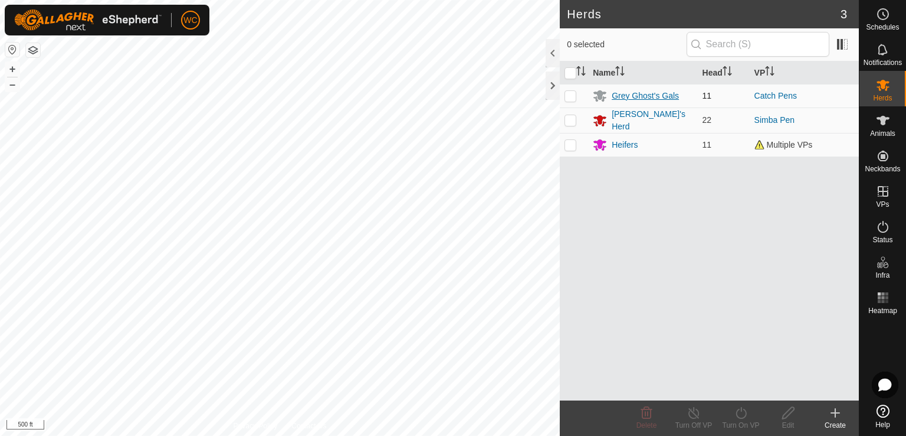
click at [635, 93] on div "Grey Ghost's Gals" at bounding box center [645, 96] width 67 height 12
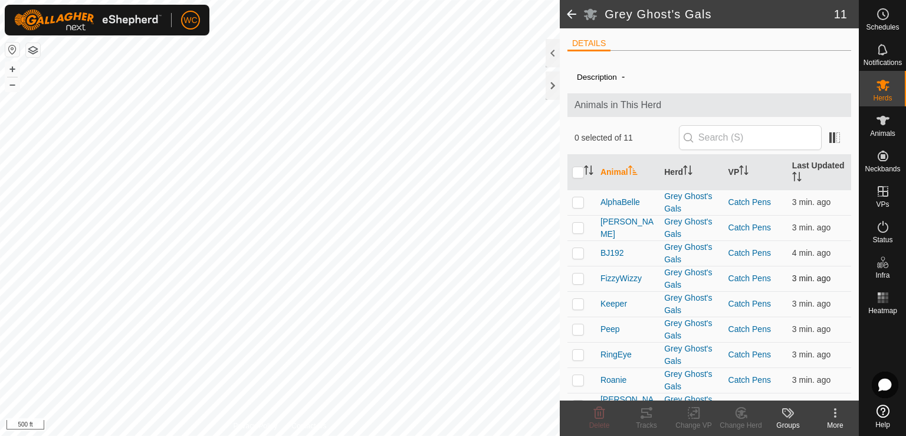
scroll to position [67, 0]
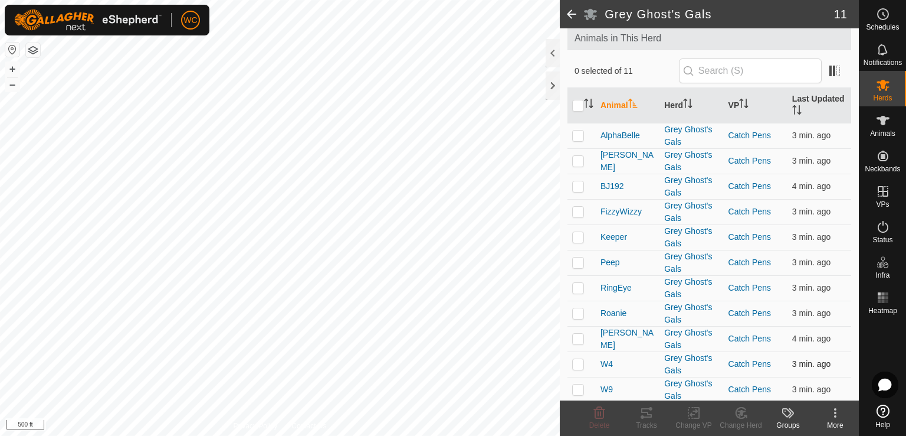
click at [576, 366] on td at bounding box center [582, 363] width 28 height 25
click at [735, 414] on icon at bounding box center [741, 412] width 15 height 14
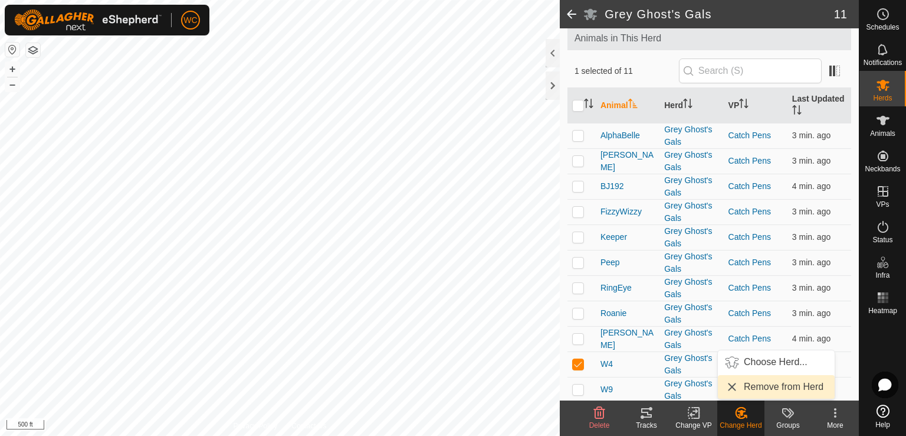
click at [751, 389] on link "Remove from Herd" at bounding box center [776, 387] width 117 height 24
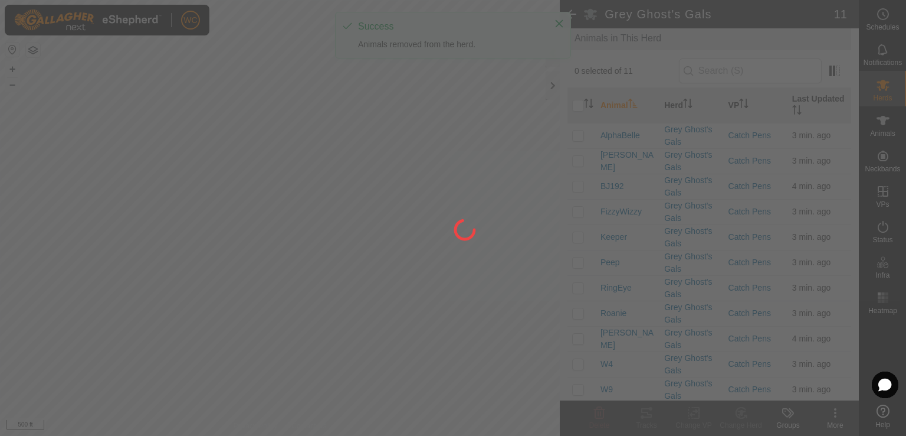
checkbox input "false"
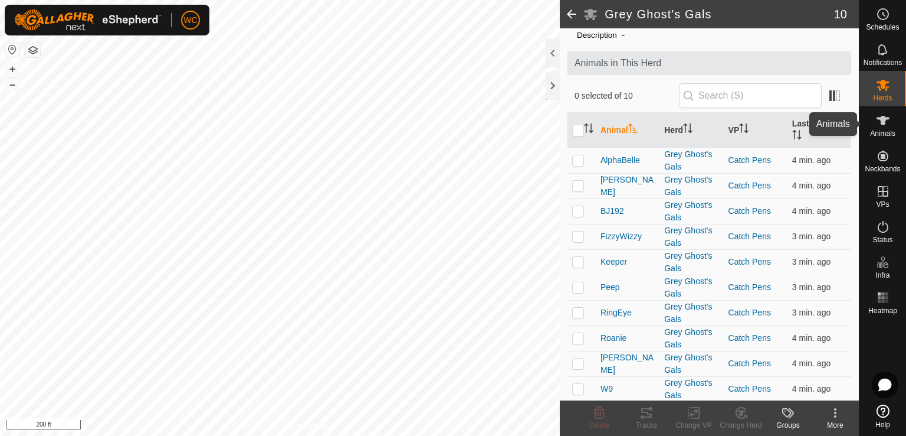
click at [882, 132] on span "Animals" at bounding box center [882, 133] width 25 height 7
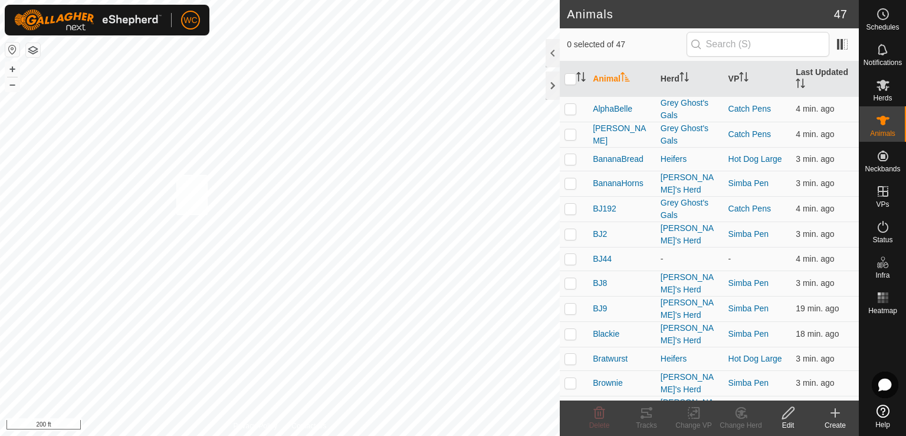
checkbox input "true"
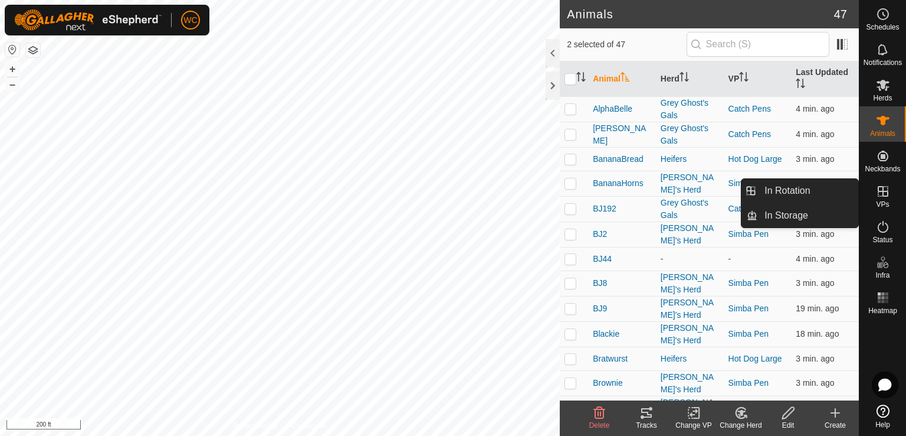
click at [883, 189] on icon at bounding box center [883, 191] width 11 height 11
click at [898, 185] on div "VPs" at bounding box center [883, 194] width 47 height 35
click at [880, 191] on icon at bounding box center [883, 191] width 11 height 11
click at [882, 191] on icon at bounding box center [883, 191] width 11 height 11
click at [813, 192] on link "In Rotation" at bounding box center [808, 191] width 101 height 24
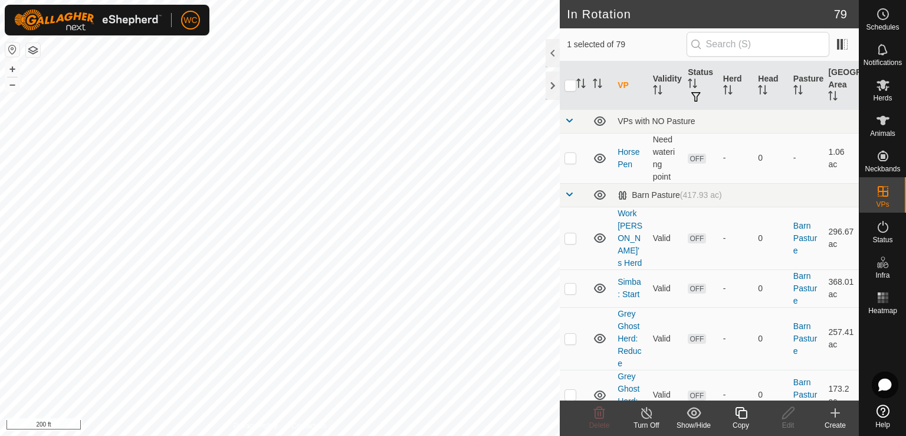
checkbox input "false"
checkbox input "true"
checkbox input "false"
checkbox input "true"
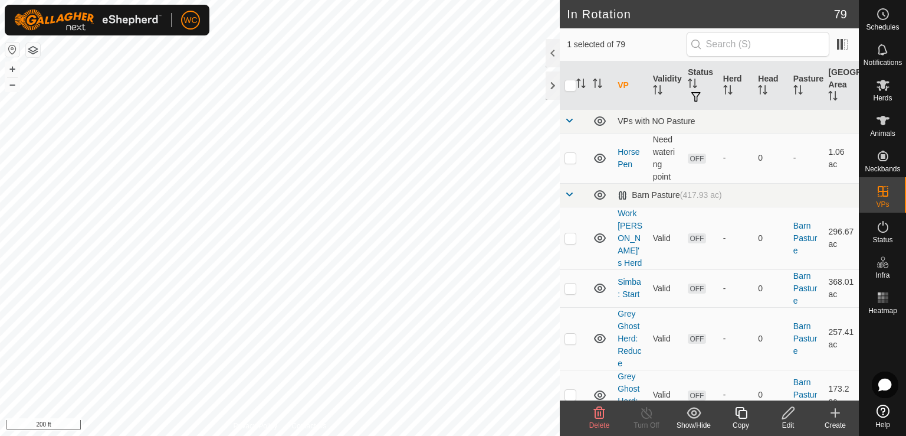
checkbox input "false"
checkbox input "true"
click at [842, 410] on icon at bounding box center [836, 412] width 14 height 14
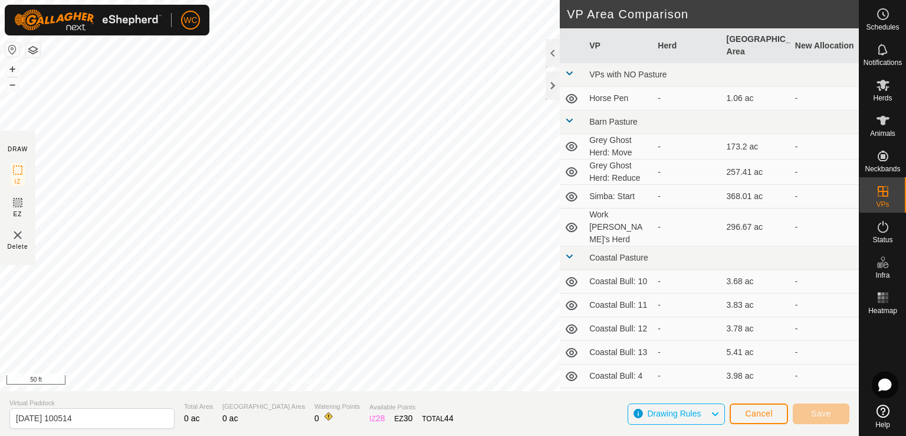
click at [338, 0] on html "WC Schedules Notifications Herds Animals Neckbands VPs Status Infra Heatmap Hel…" at bounding box center [453, 218] width 906 height 436
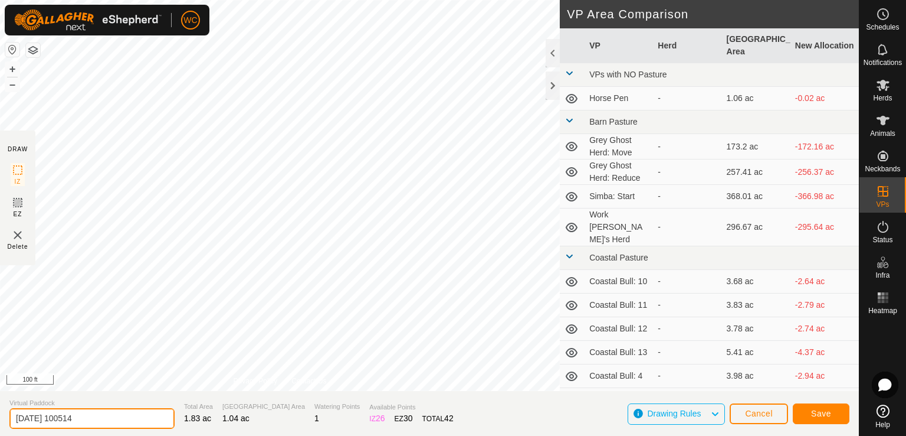
drag, startPoint x: 107, startPoint y: 422, endPoint x: 1, endPoint y: 409, distance: 106.4
click at [1, 409] on section "Virtual Paddock [DATE] 100514 Total Area 1.83 ac Grazing Area 1.04 ac Watering …" at bounding box center [429, 413] width 859 height 45
type input "Hang Out"
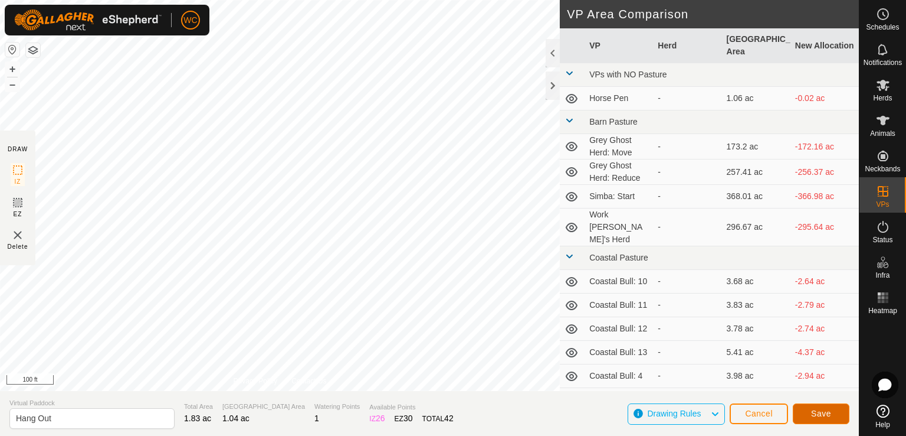
click at [820, 415] on span "Save" at bounding box center [821, 412] width 20 height 9
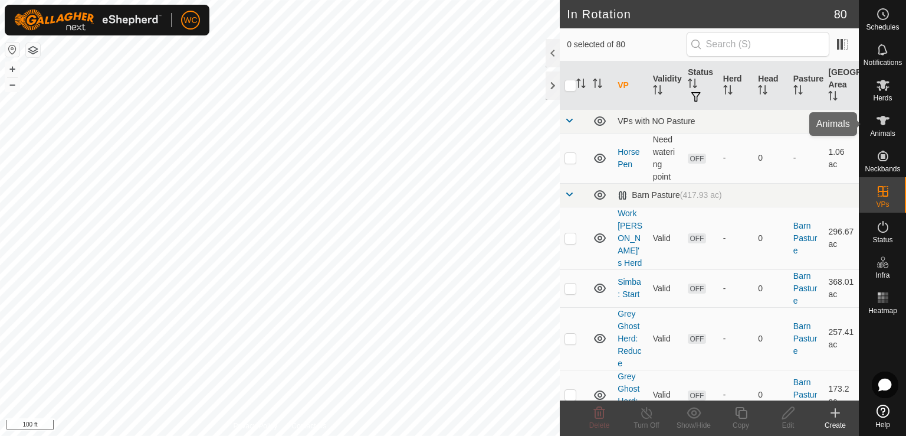
click at [876, 121] on icon at bounding box center [883, 120] width 14 height 14
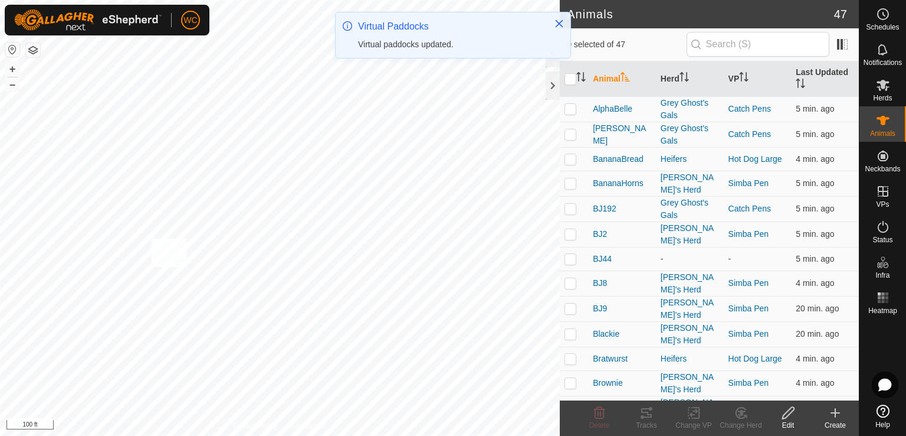
checkbox input "true"
click at [689, 411] on rect at bounding box center [694, 412] width 11 height 11
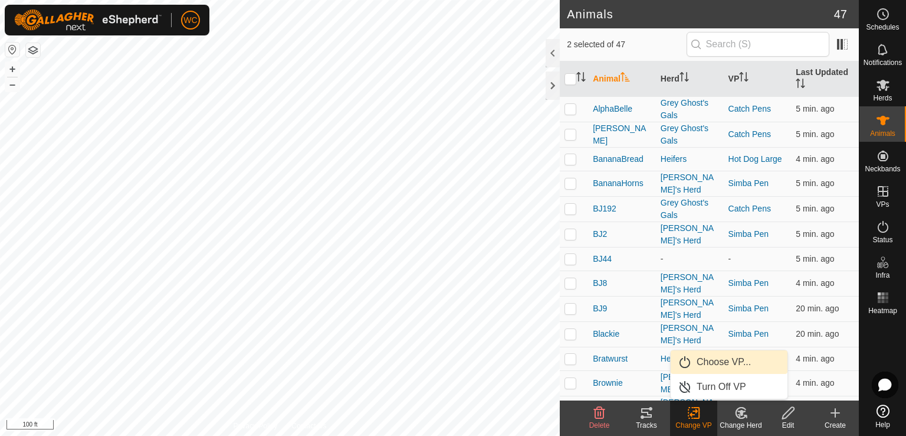
click at [712, 362] on link "Choose VP..." at bounding box center [729, 362] width 117 height 24
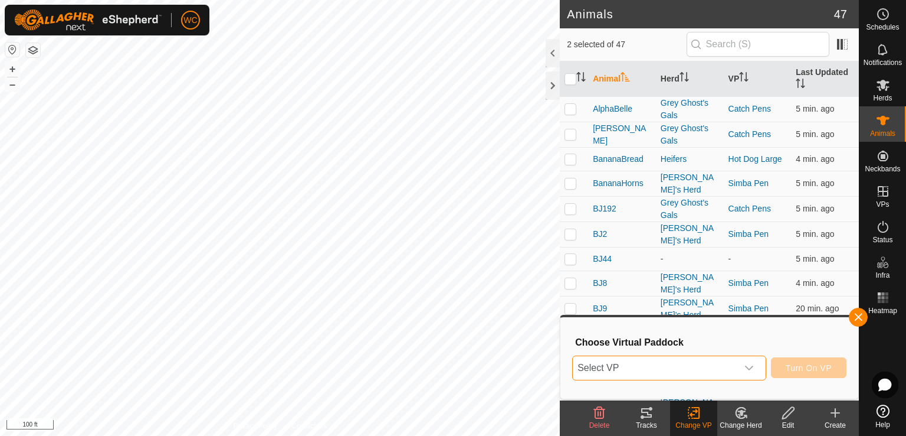
click at [696, 364] on span "Select VP" at bounding box center [655, 368] width 165 height 24
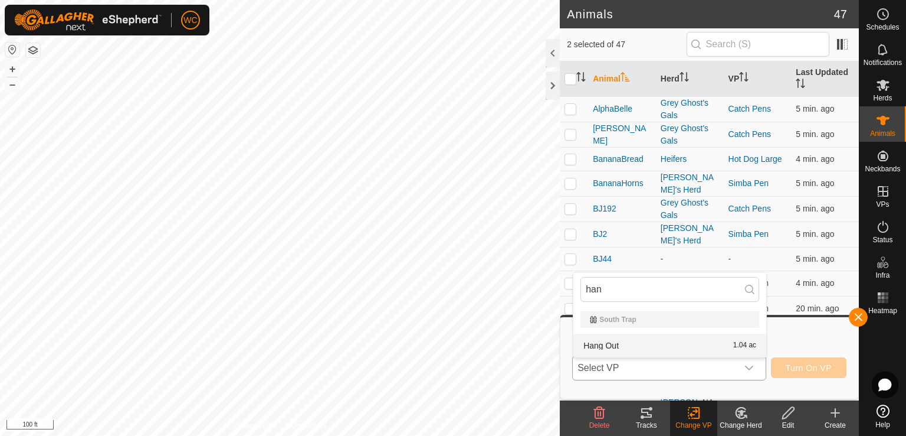
type input "han"
click at [615, 348] on li "Hang Out 1.04 ac" at bounding box center [670, 345] width 193 height 24
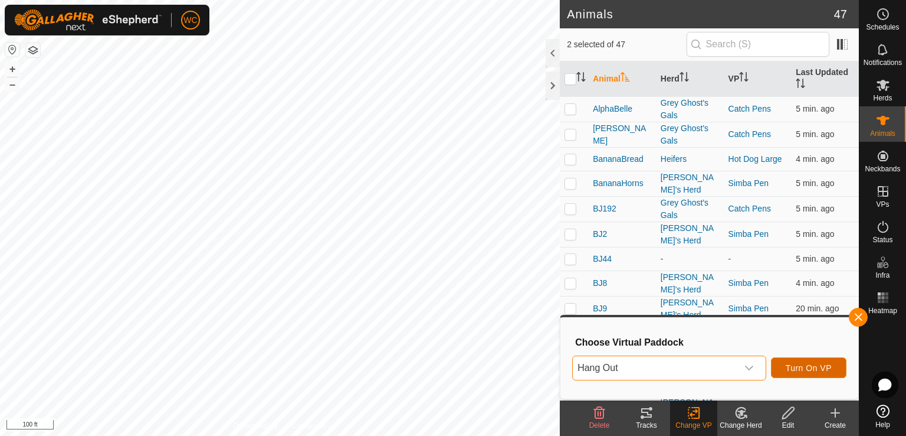
click at [811, 365] on span "Turn On VP" at bounding box center [809, 367] width 46 height 9
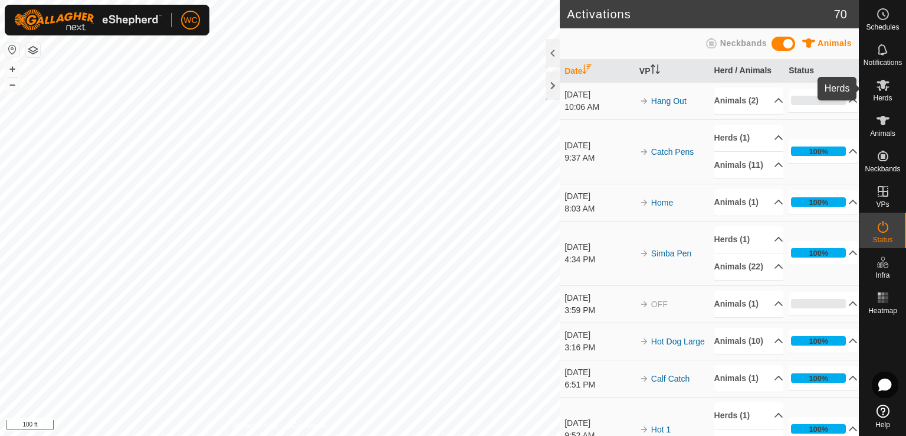
click at [880, 88] on icon at bounding box center [883, 85] width 14 height 14
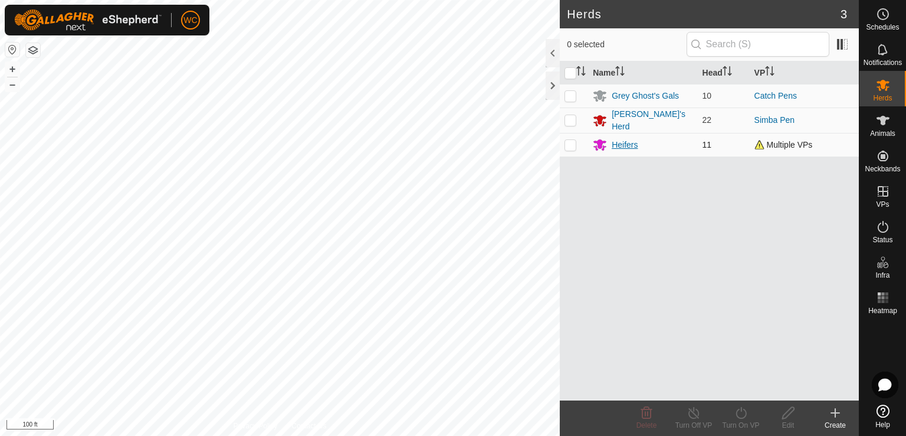
click at [617, 145] on div "Heifers" at bounding box center [625, 145] width 26 height 12
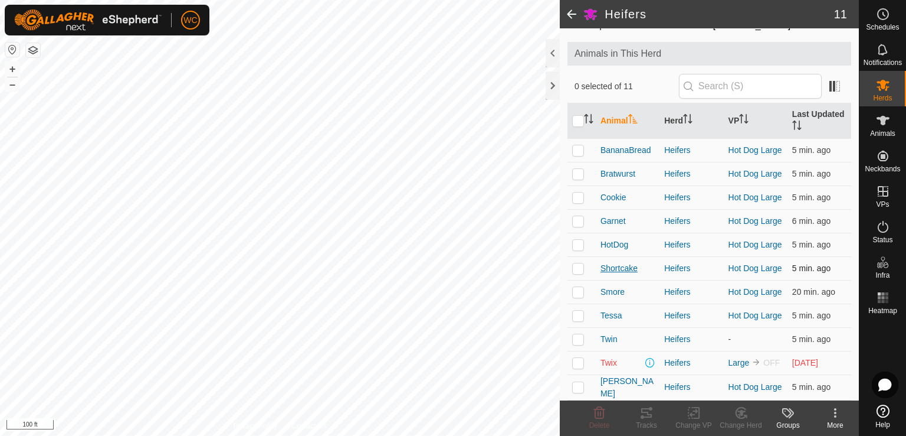
scroll to position [64, 0]
click at [575, 385] on p-checkbox at bounding box center [578, 386] width 12 height 9
checkbox input "true"
click at [575, 316] on p-checkbox at bounding box center [578, 314] width 12 height 9
checkbox input "true"
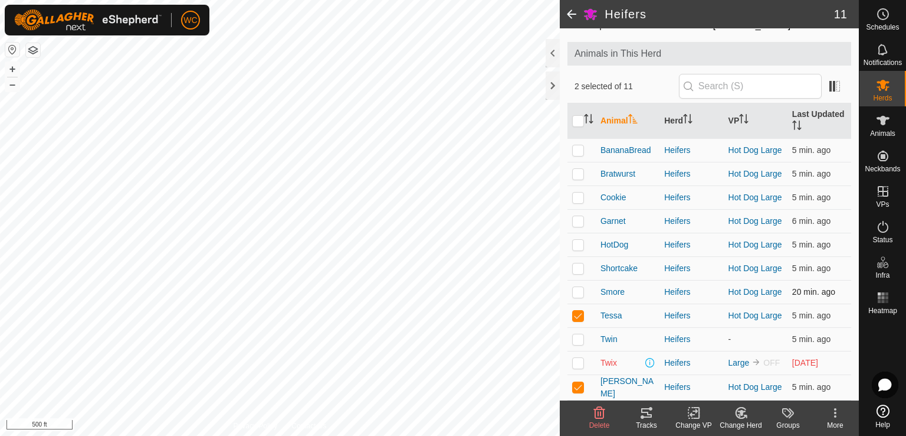
click at [575, 284] on td at bounding box center [582, 292] width 28 height 24
checkbox input "true"
click at [575, 264] on p-checkbox at bounding box center [578, 267] width 12 height 9
checkbox input "true"
click at [578, 240] on p-checkbox at bounding box center [578, 244] width 12 height 9
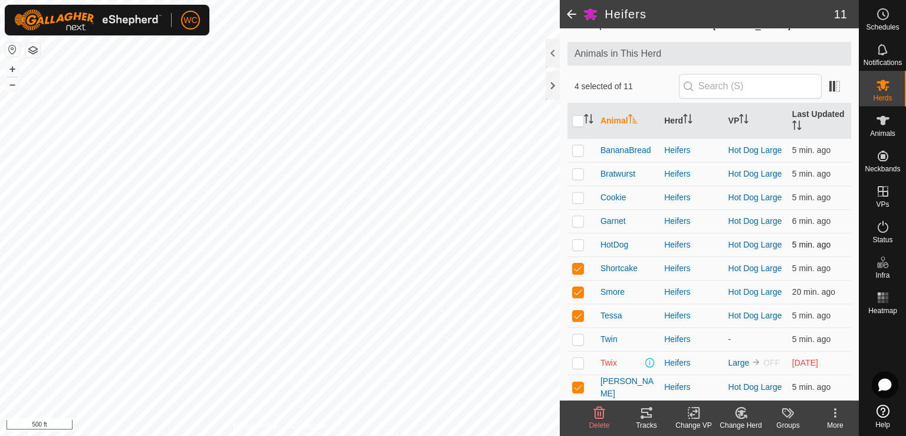
checkbox input "true"
click at [576, 216] on p-checkbox at bounding box center [578, 220] width 12 height 9
checkbox input "true"
click at [577, 192] on p-checkbox at bounding box center [578, 196] width 12 height 9
checkbox input "true"
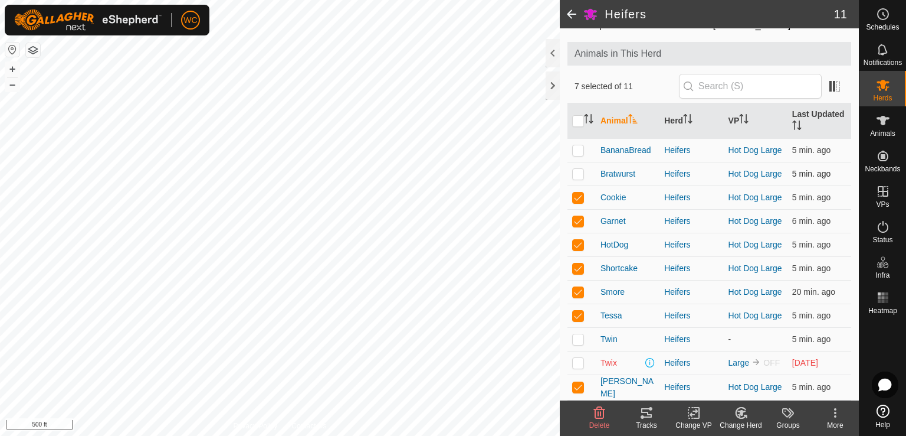
click at [577, 168] on td at bounding box center [582, 174] width 28 height 24
checkbox input "true"
click at [576, 145] on p-checkbox at bounding box center [578, 149] width 12 height 9
checkbox input "true"
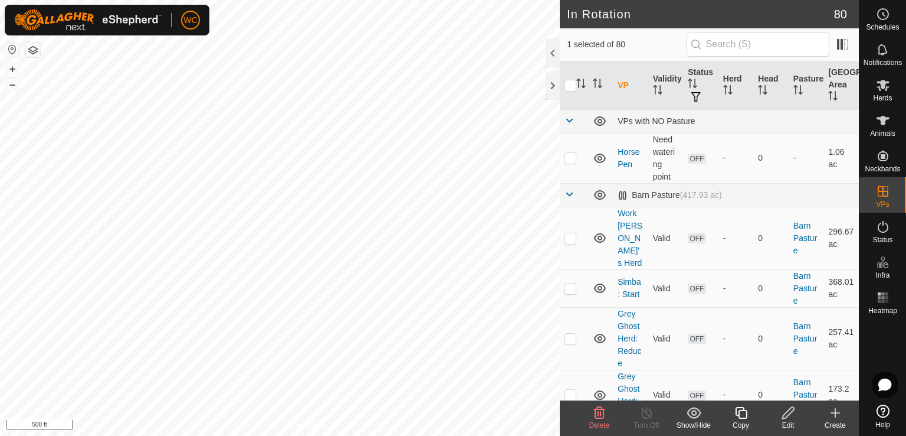
checkbox input "true"
checkbox input "false"
checkbox input "true"
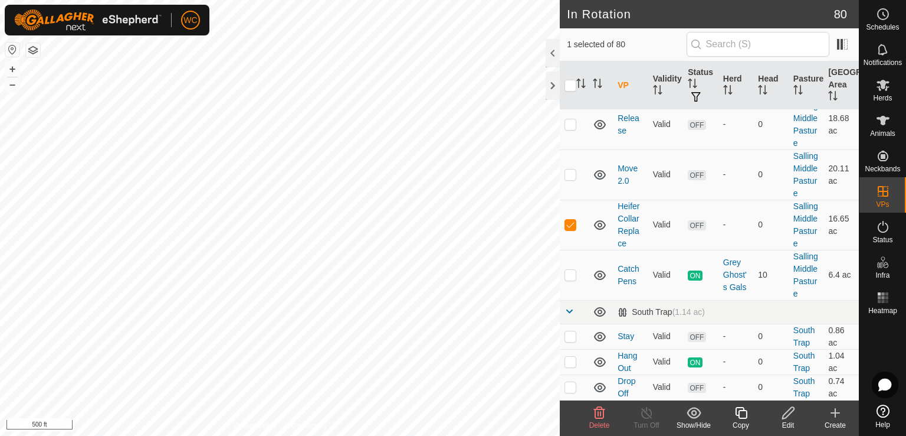
scroll to position [3999, 0]
click at [886, 100] on span "Herds" at bounding box center [882, 97] width 19 height 7
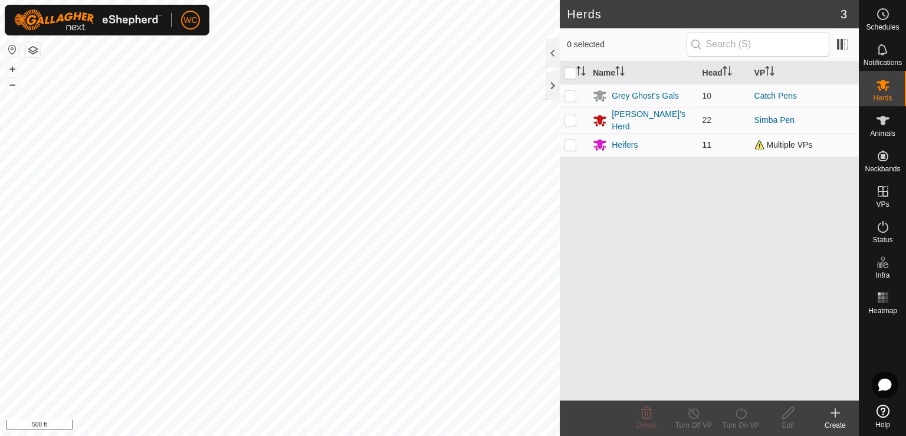
click at [575, 145] on p-checkbox at bounding box center [571, 144] width 12 height 9
checkbox input "true"
click at [620, 146] on div "Heifers" at bounding box center [625, 145] width 26 height 12
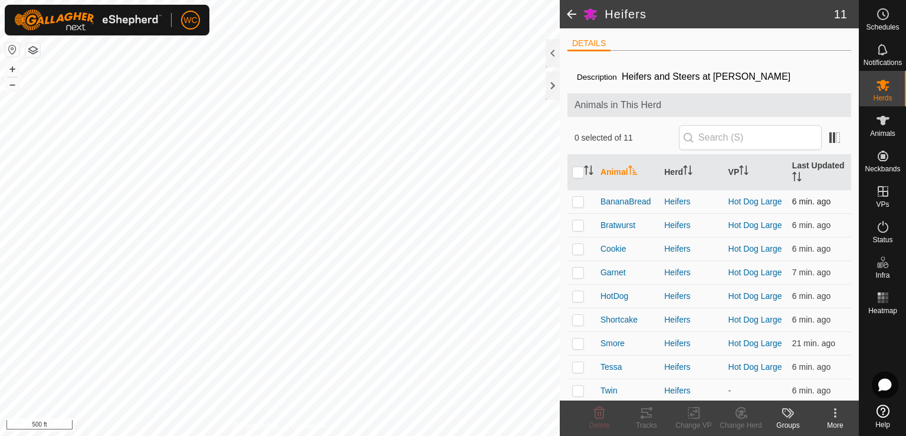
click at [575, 204] on p-checkbox at bounding box center [578, 201] width 12 height 9
checkbox input "true"
click at [573, 230] on p-checkbox at bounding box center [578, 224] width 12 height 9
checkbox input "true"
click at [575, 253] on p-checkbox at bounding box center [578, 248] width 12 height 9
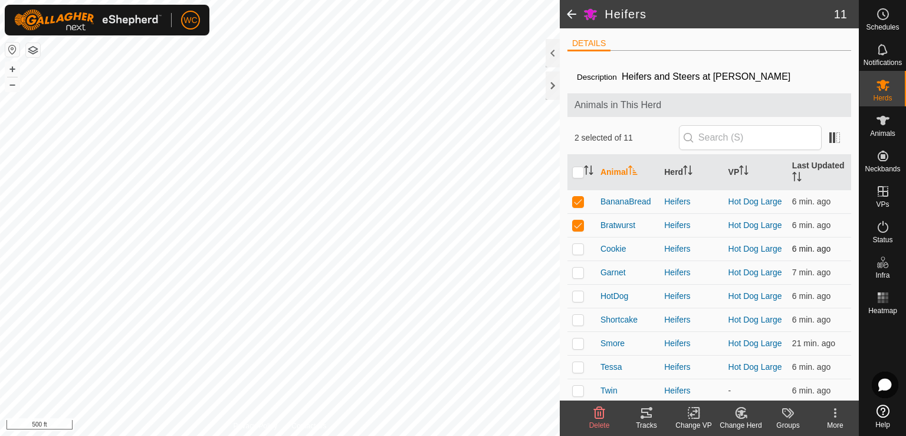
checkbox input "true"
click at [576, 277] on p-checkbox at bounding box center [578, 271] width 12 height 9
checkbox input "true"
click at [576, 300] on p-checkbox at bounding box center [578, 295] width 12 height 9
checkbox input "true"
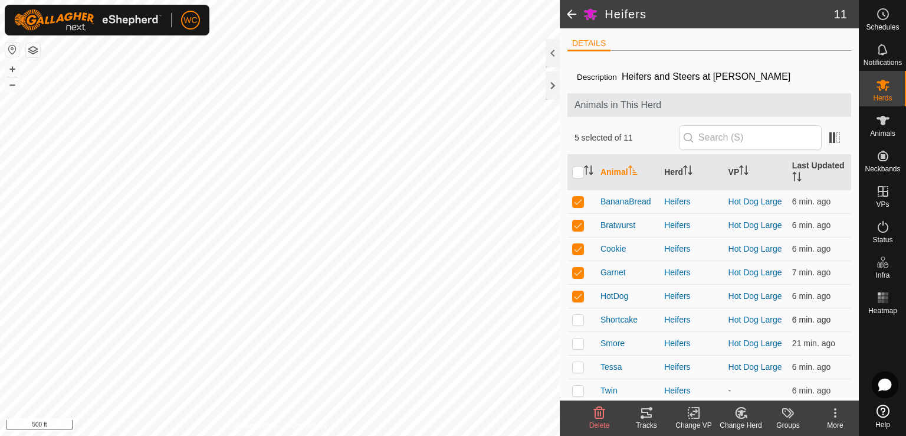
click at [576, 324] on p-checkbox at bounding box center [578, 319] width 12 height 9
checkbox input "true"
click at [574, 348] on p-checkbox at bounding box center [578, 342] width 12 height 9
checkbox input "true"
click at [574, 371] on p-checkbox at bounding box center [578, 366] width 12 height 9
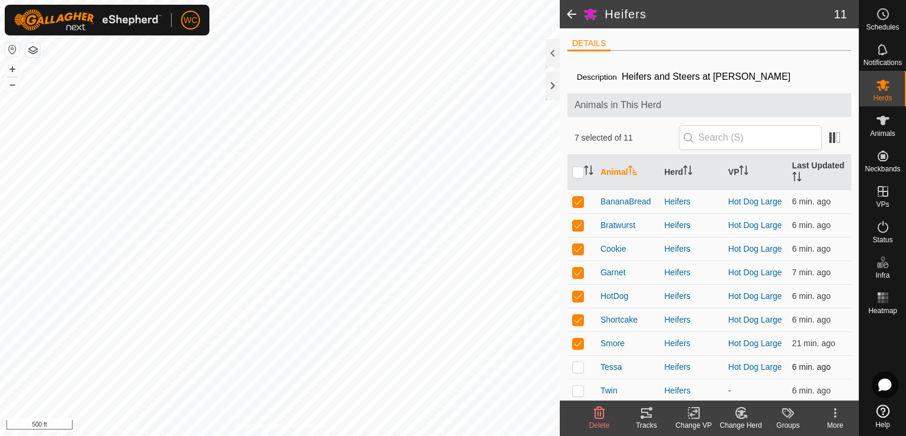
checkbox input "true"
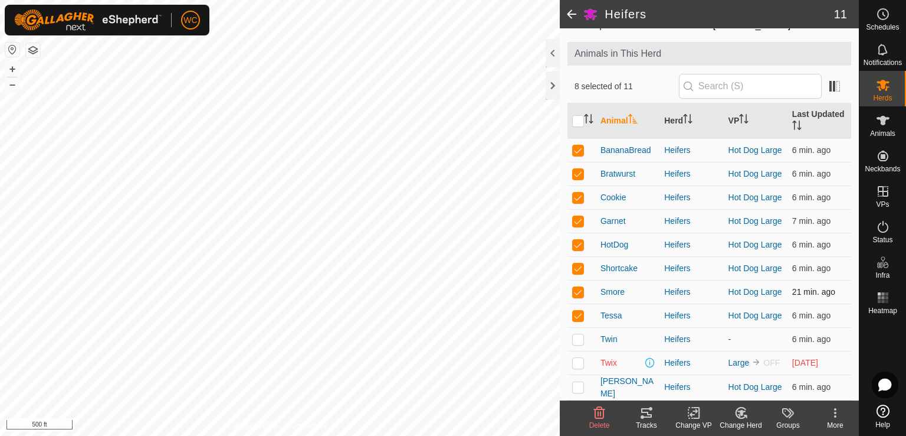
scroll to position [64, 0]
click at [577, 387] on p-checkbox at bounding box center [578, 386] width 12 height 9
checkbox input "true"
click at [695, 420] on div "Change VP" at bounding box center [693, 425] width 47 height 11
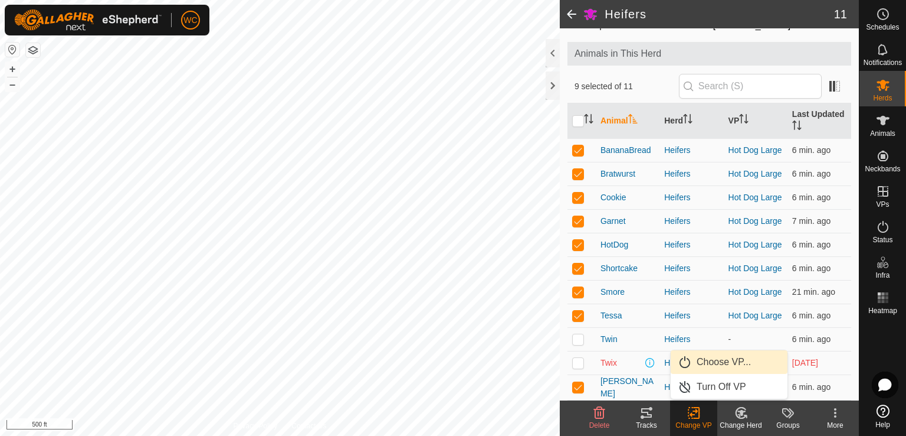
click at [718, 362] on link "Choose VP..." at bounding box center [729, 362] width 117 height 24
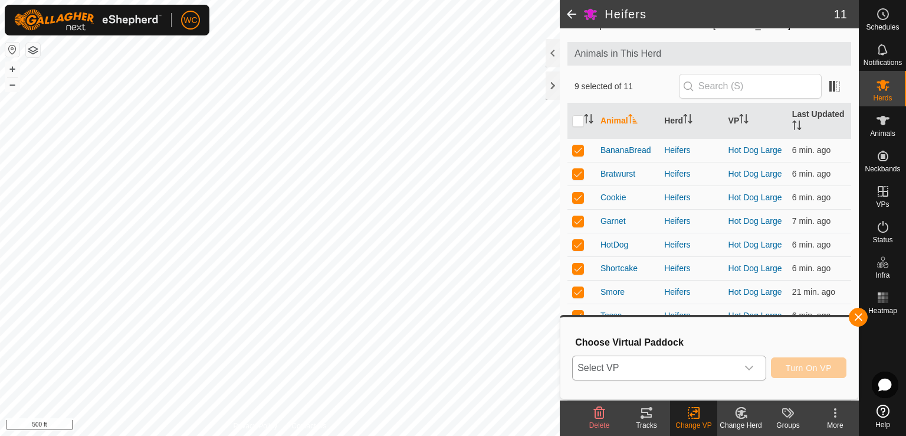
click at [715, 373] on span "Select VP" at bounding box center [655, 368] width 165 height 24
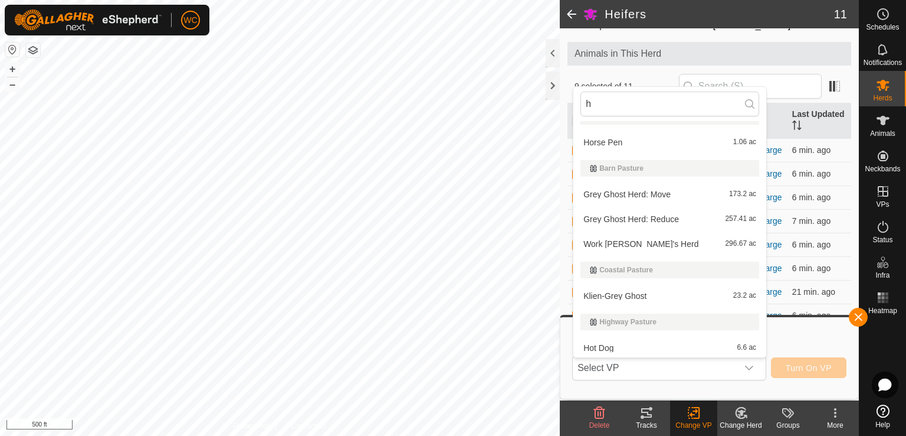
scroll to position [0, 0]
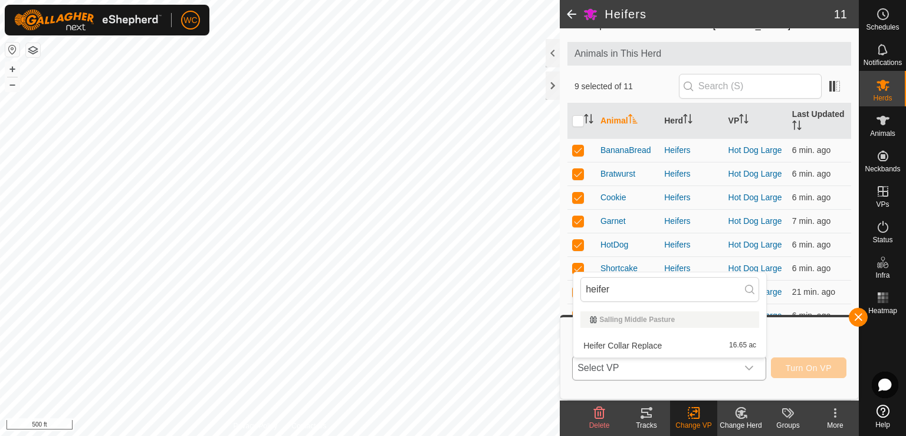
type input "heifer"
click at [647, 345] on li "Heifer Collar Replace 16.65 ac" at bounding box center [670, 345] width 193 height 24
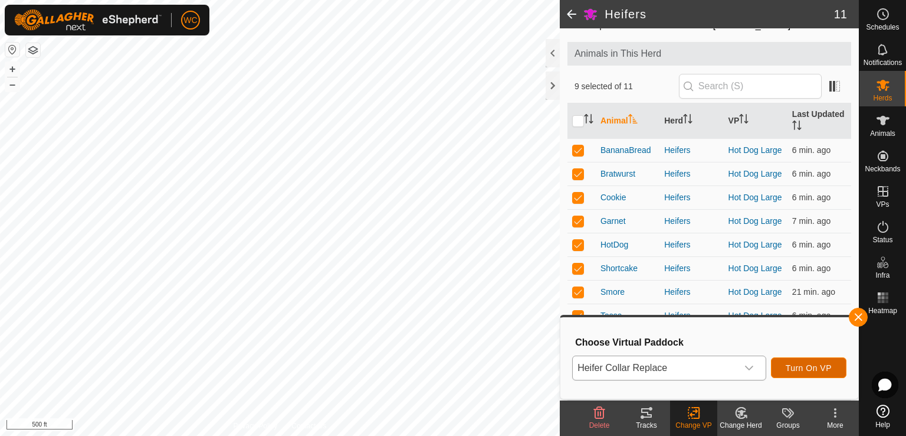
click at [803, 364] on span "Turn On VP" at bounding box center [809, 367] width 46 height 9
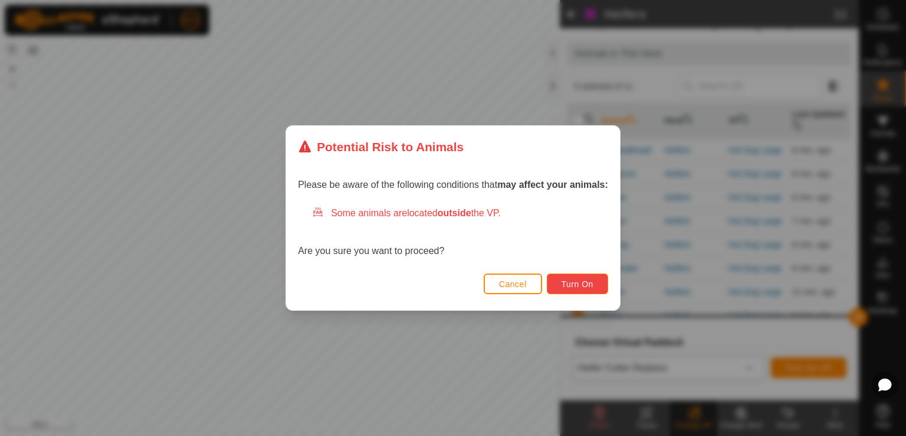
click at [567, 281] on span "Turn On" at bounding box center [578, 283] width 32 height 9
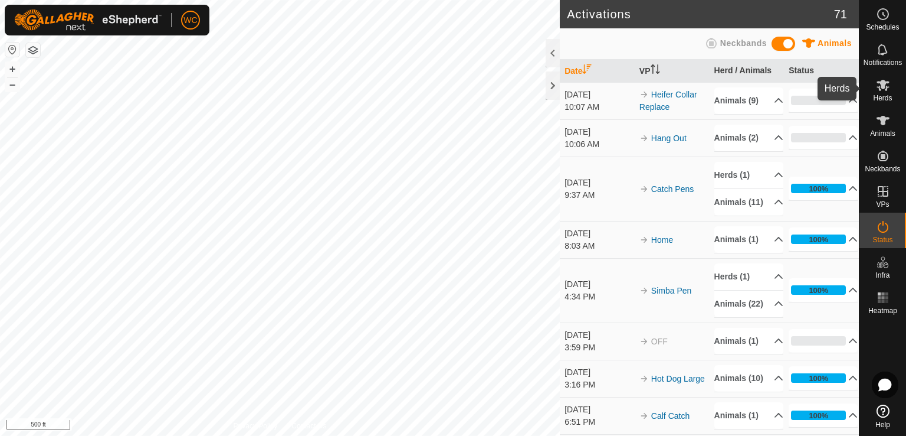
click at [891, 85] on es-mob-svg-icon at bounding box center [883, 85] width 21 height 19
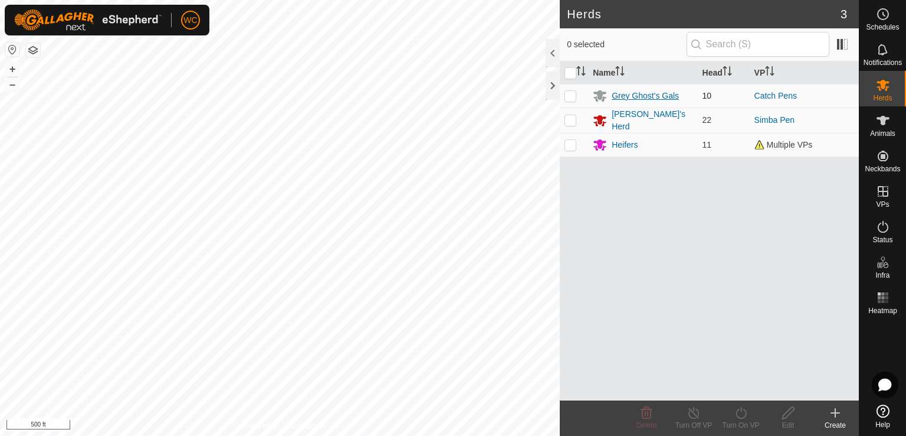
click at [641, 100] on div "Grey Ghost's Gals" at bounding box center [645, 96] width 67 height 12
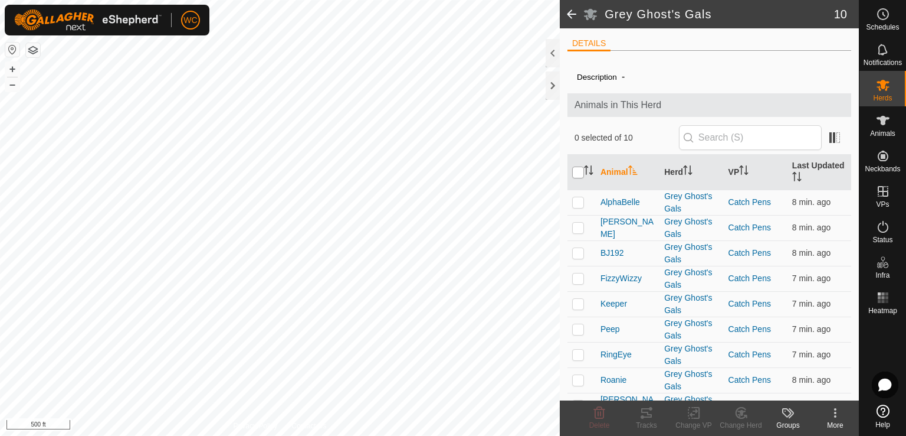
click at [578, 172] on input "checkbox" at bounding box center [578, 172] width 12 height 12
checkbox input "true"
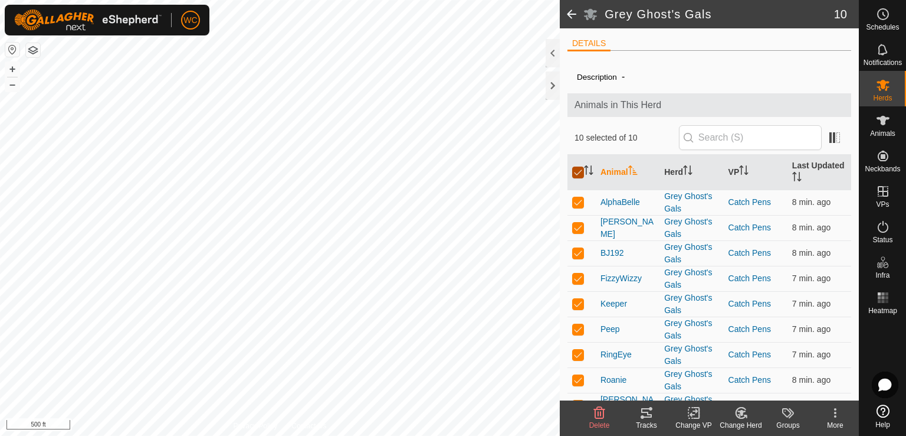
checkbox input "true"
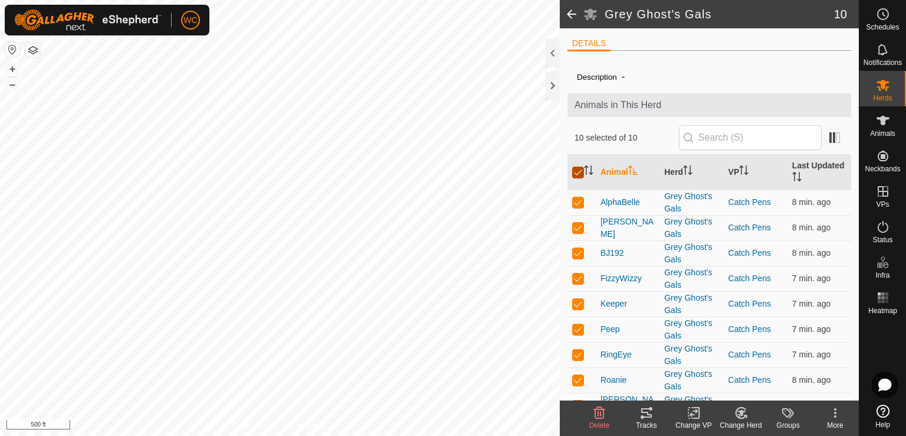
checkbox input "true"
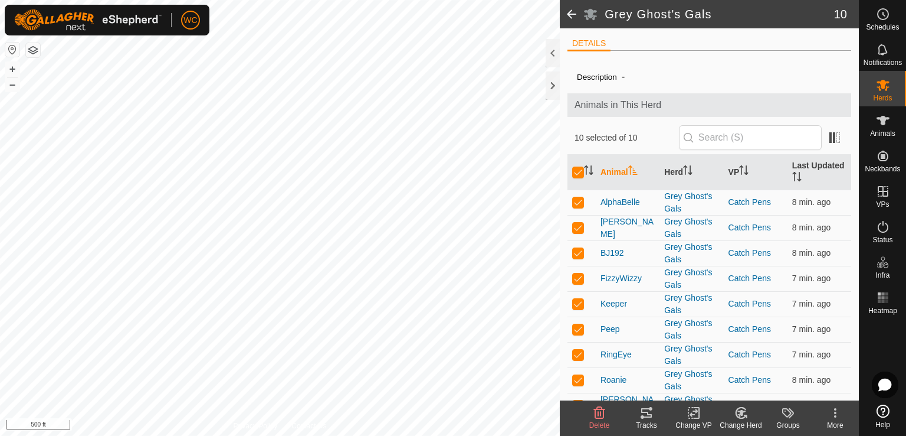
click at [694, 416] on icon at bounding box center [694, 412] width 15 height 14
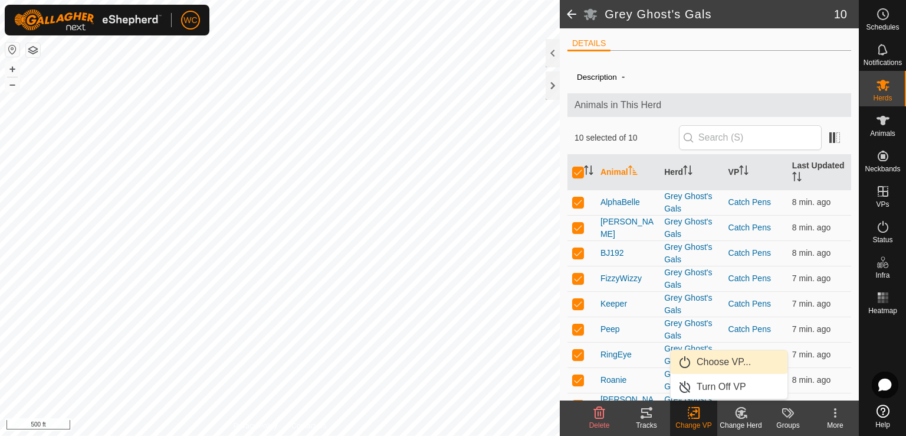
click at [708, 367] on link "Choose VP..." at bounding box center [729, 362] width 117 height 24
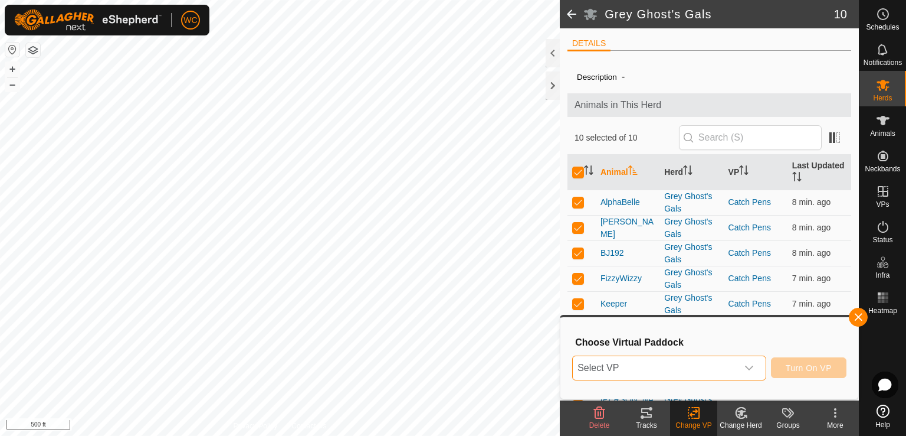
click at [667, 367] on span "Select VP" at bounding box center [655, 368] width 165 height 24
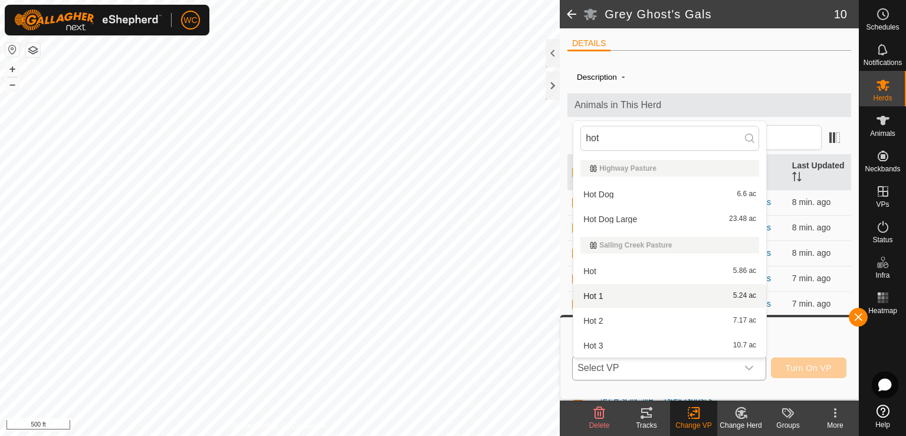
type input "hot"
click at [621, 300] on li "Hot 1 5.24 ac" at bounding box center [670, 296] width 193 height 24
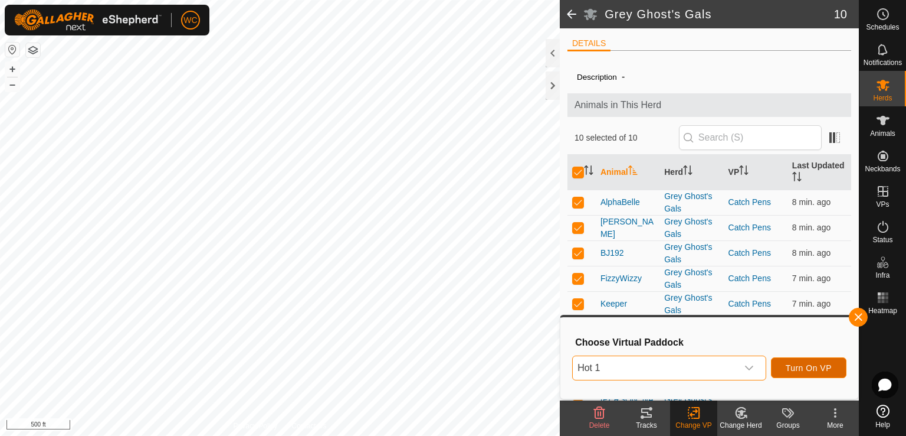
click at [784, 364] on button "Turn On VP" at bounding box center [809, 367] width 76 height 21
